Goal: Find specific page/section: Locate a particular part of the current website

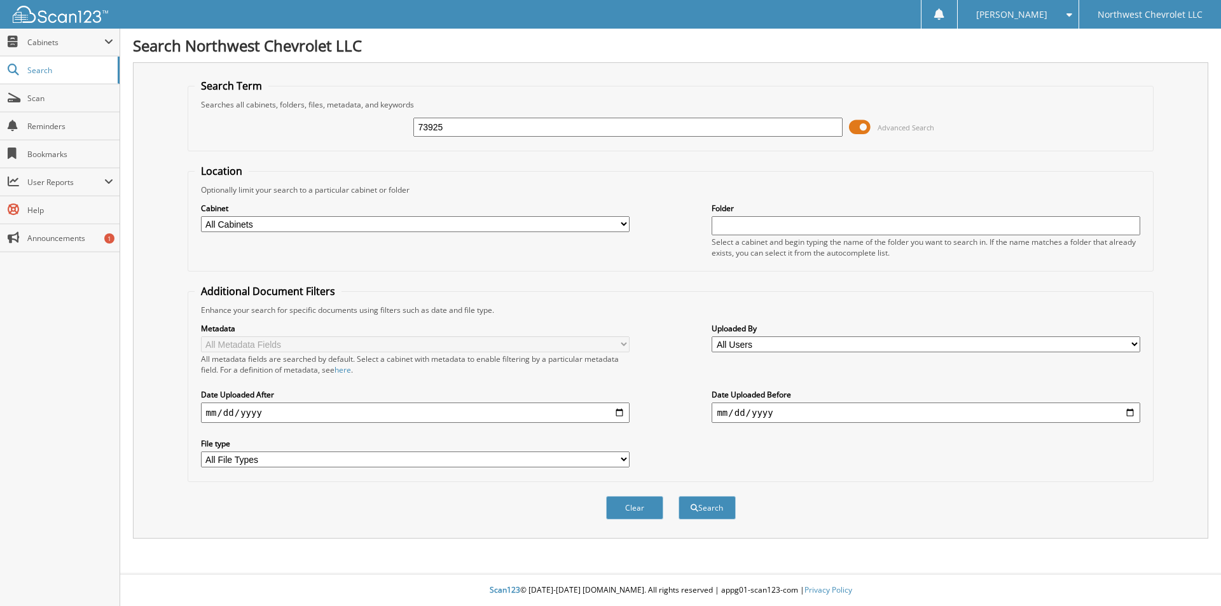
type input "73925"
click at [679, 496] on button "Search" at bounding box center [707, 508] width 57 height 24
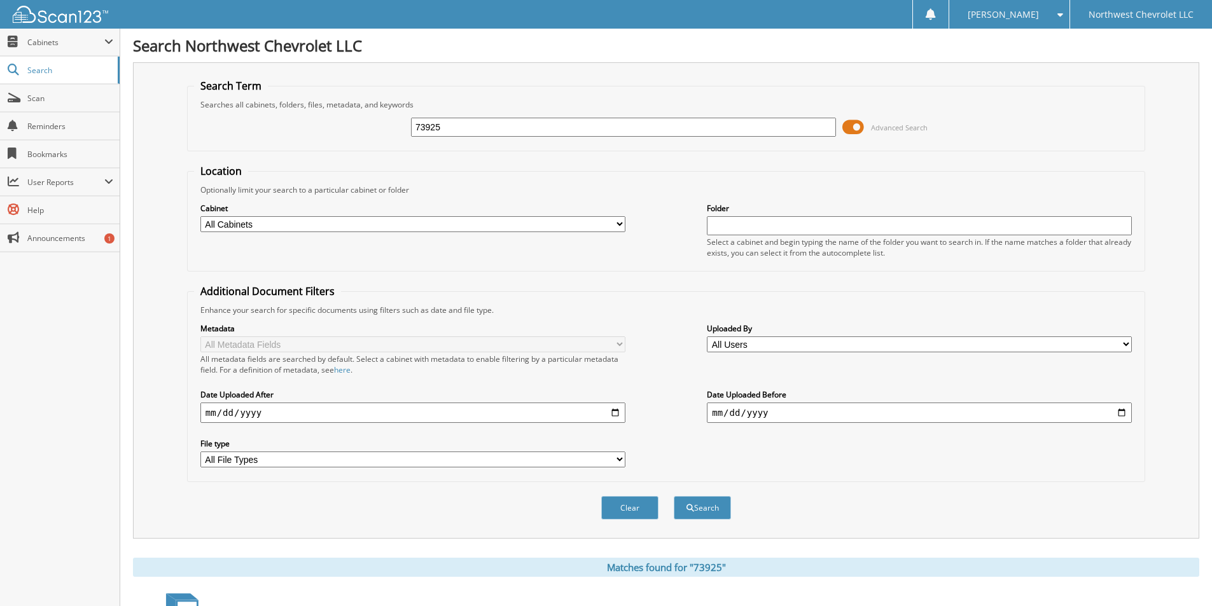
scroll to position [183, 0]
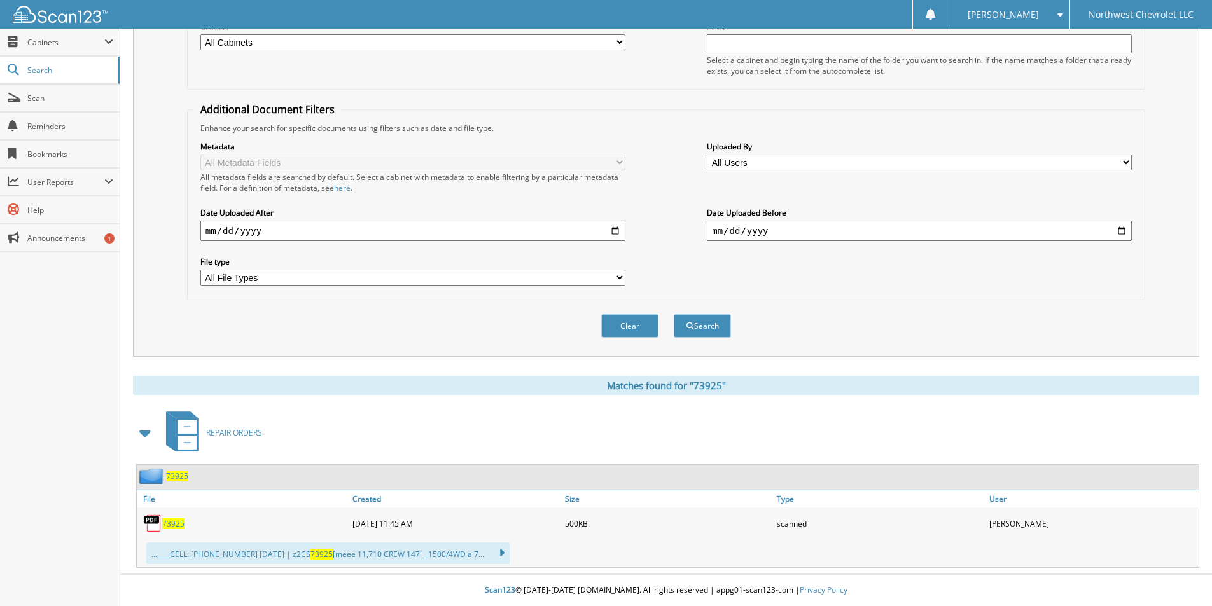
click at [174, 525] on span "73925" at bounding box center [173, 523] width 22 height 11
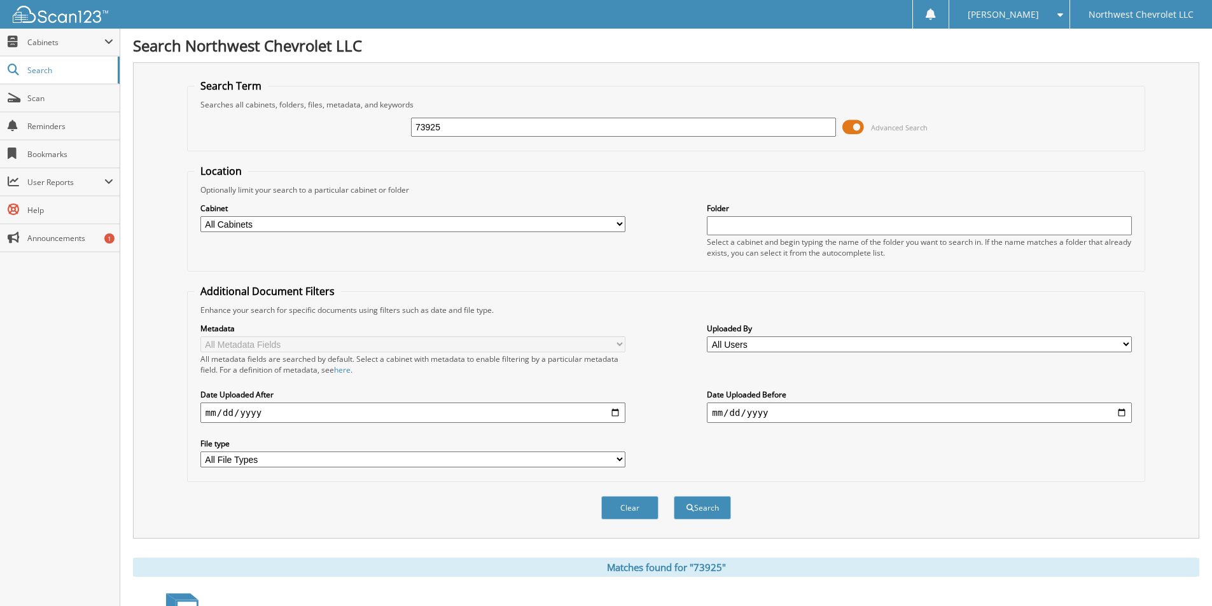
click at [852, 123] on span at bounding box center [853, 127] width 22 height 19
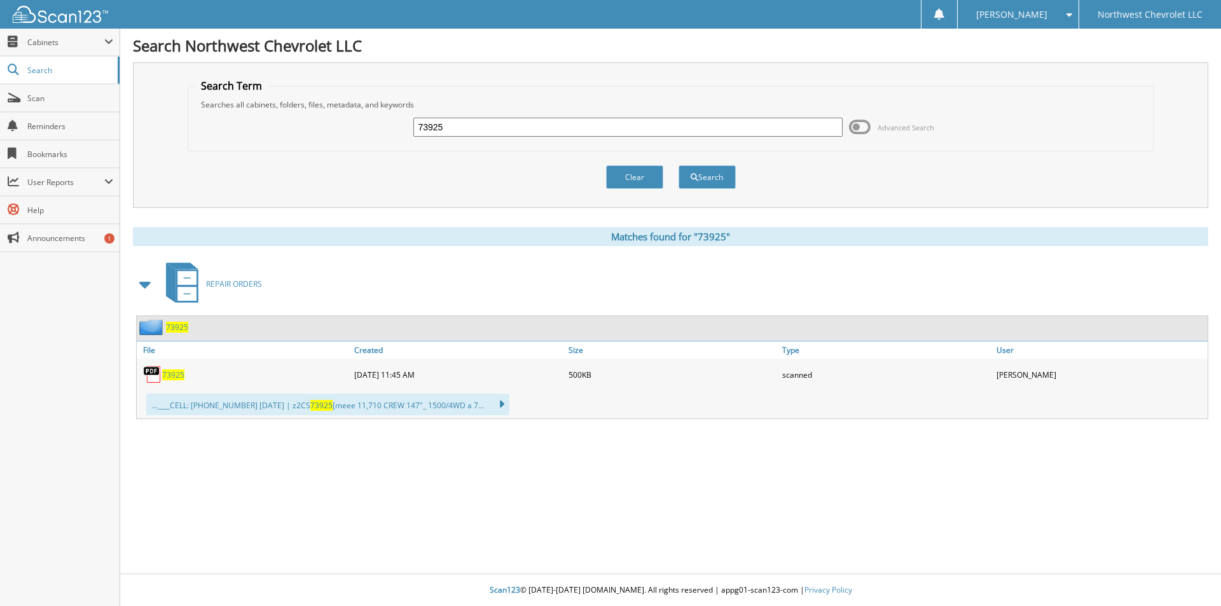
click at [167, 329] on span "73925" at bounding box center [177, 327] width 22 height 11
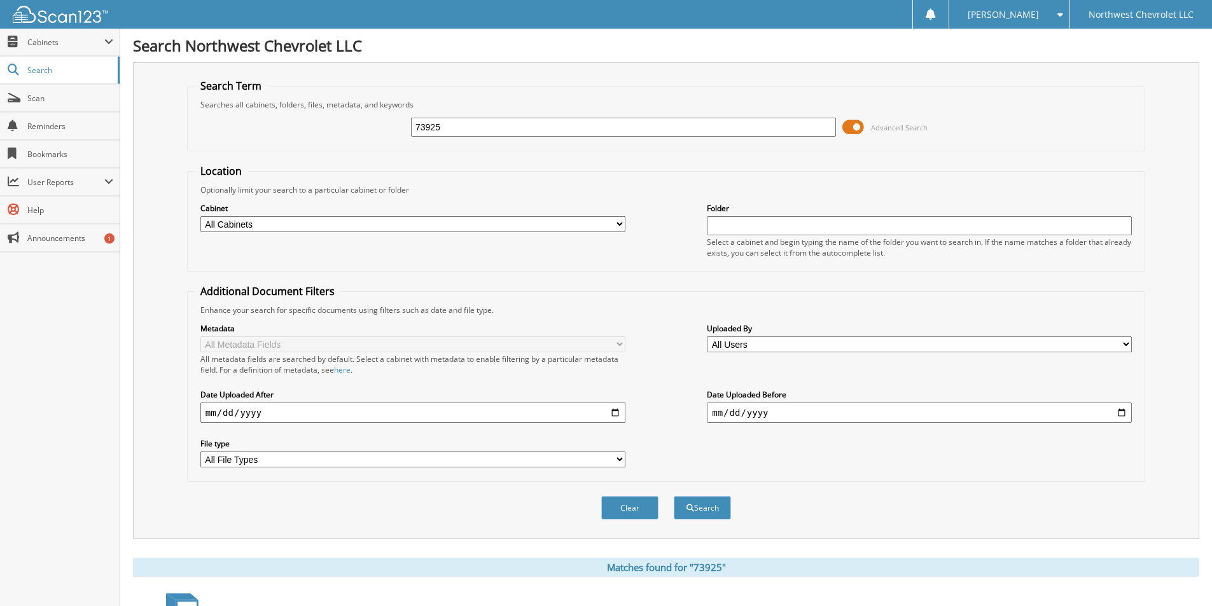
scroll to position [183, 0]
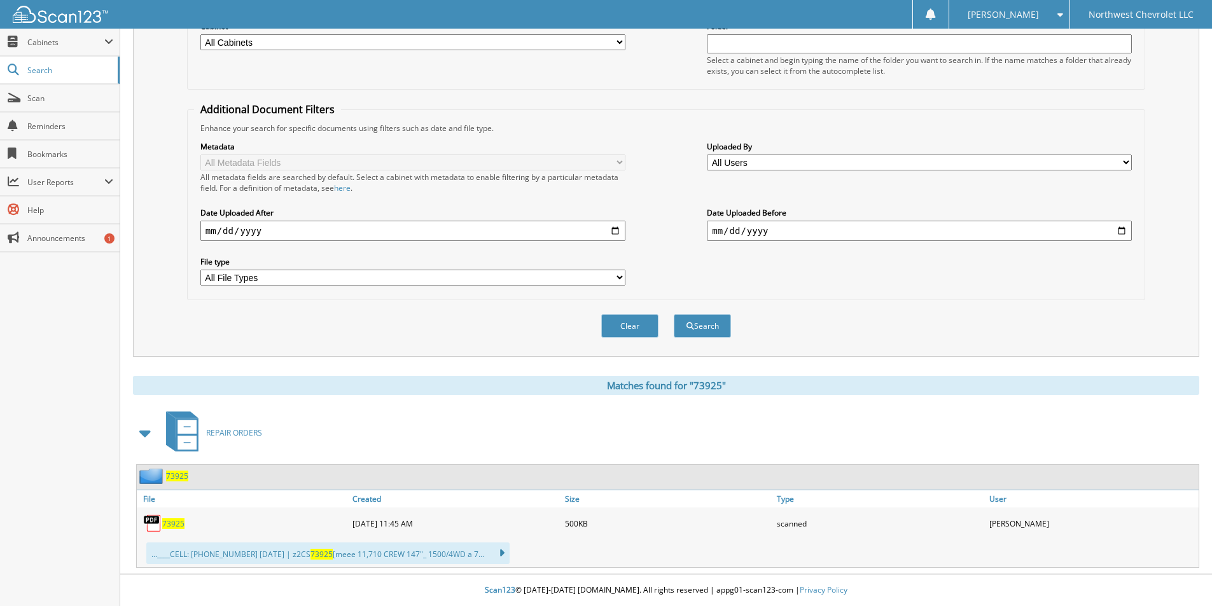
click at [176, 477] on span "73925" at bounding box center [177, 476] width 22 height 11
